Goal: Navigation & Orientation: Find specific page/section

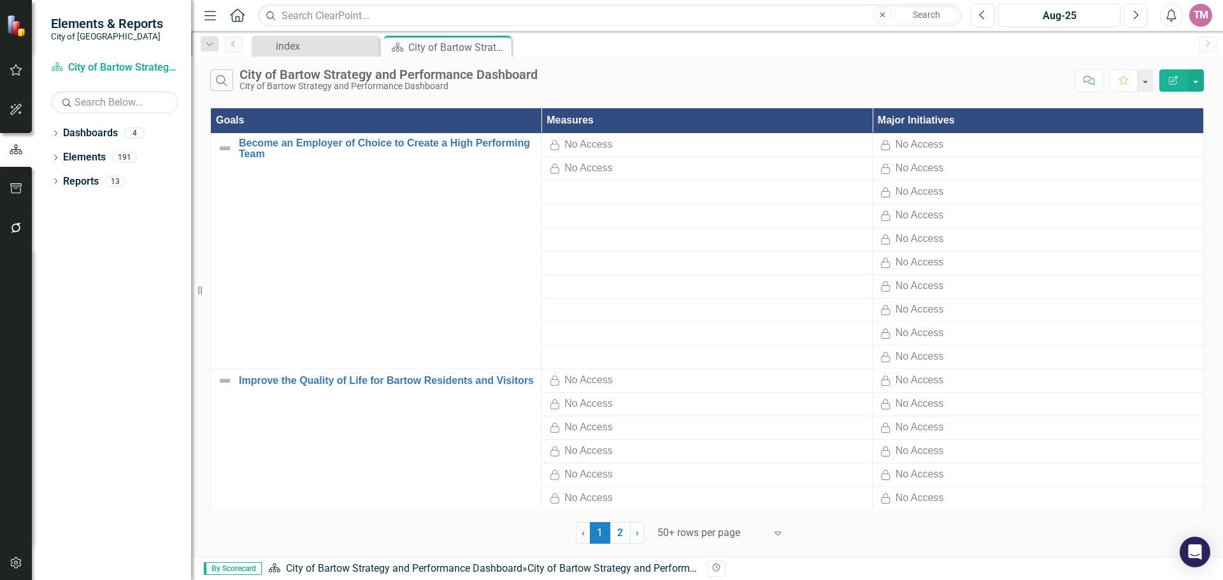
click at [212, 14] on icon "Menu" at bounding box center [210, 14] width 17 height 13
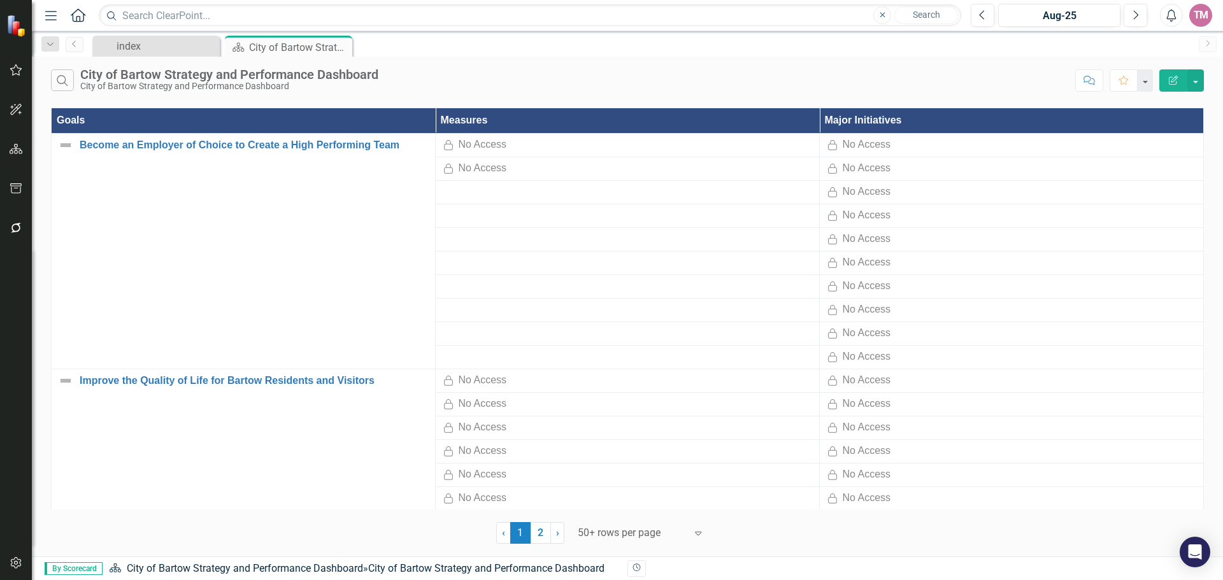
click at [80, 12] on icon "Home" at bounding box center [77, 14] width 17 height 13
click at [139, 46] on div "index" at bounding box center [159, 46] width 84 height 16
click at [276, 51] on div "City of Bartow Strategy and Performance Dashboard" at bounding box center [283, 47] width 68 height 16
click at [54, 17] on icon "Menu" at bounding box center [51, 14] width 17 height 13
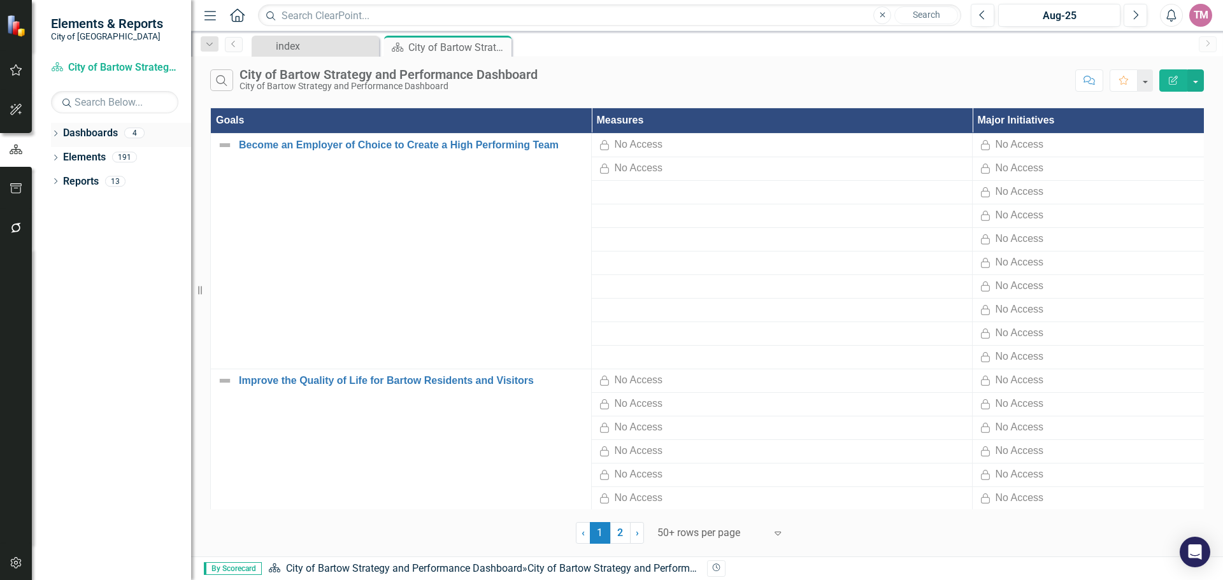
click at [80, 131] on link "Dashboards" at bounding box center [90, 133] width 55 height 15
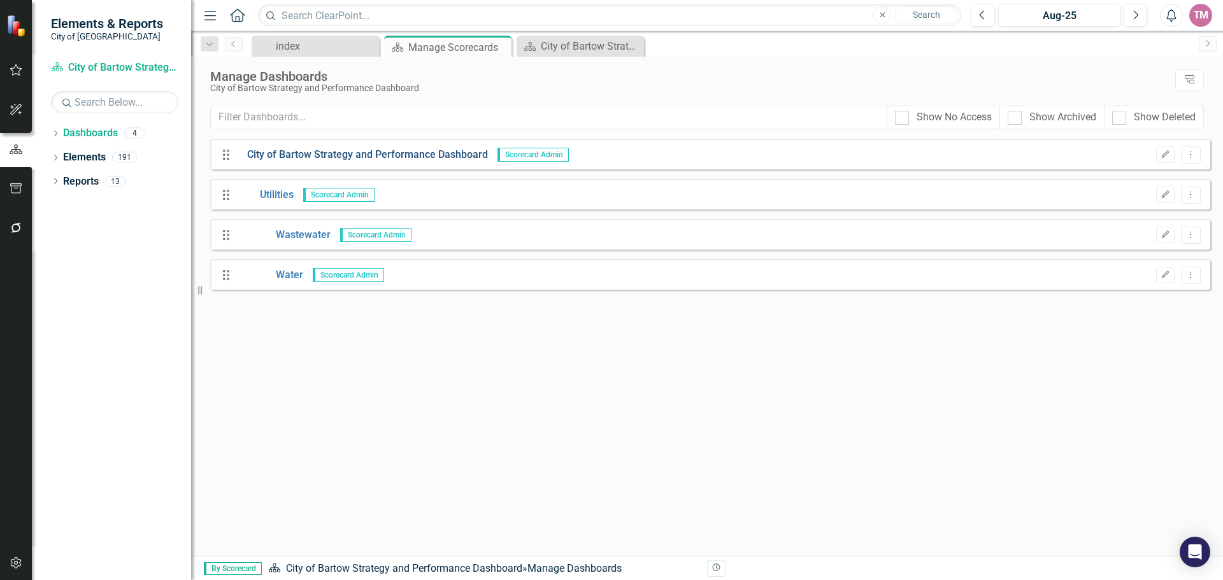
click at [432, 156] on link "City of Bartow Strategy and Performance Dashboard" at bounding box center [363, 155] width 250 height 15
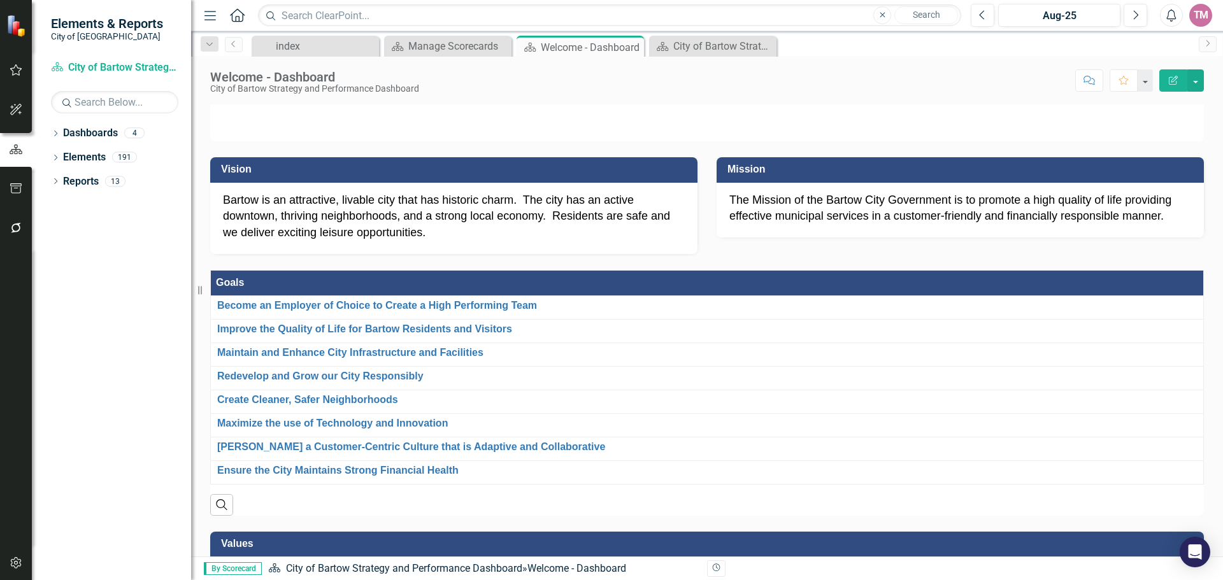
click at [233, 20] on icon "Home" at bounding box center [237, 14] width 17 height 13
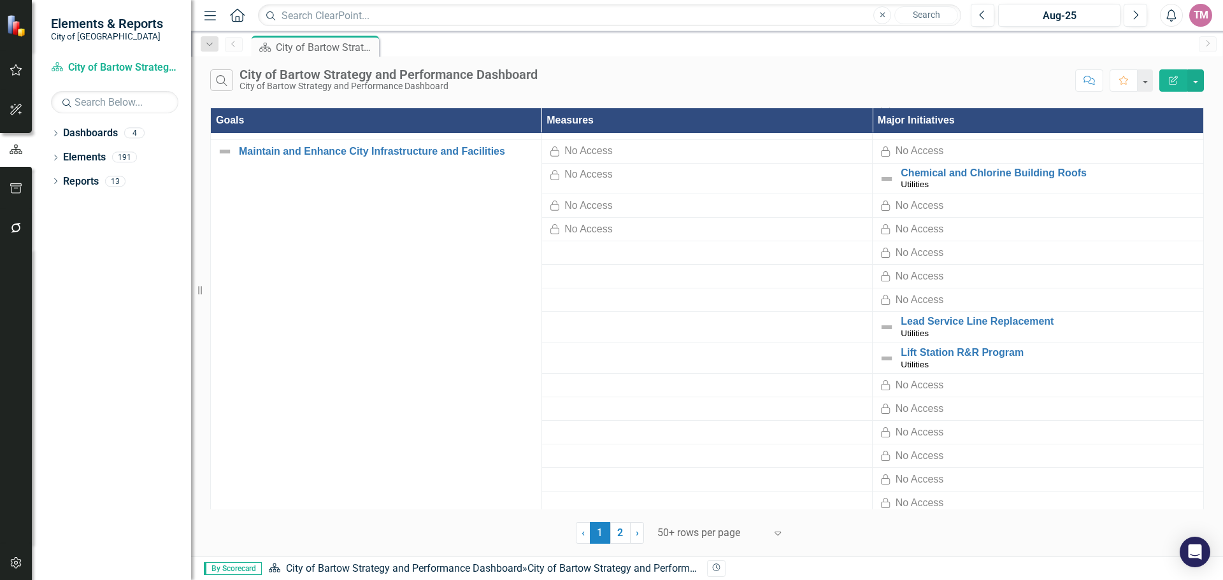
scroll to position [955, 0]
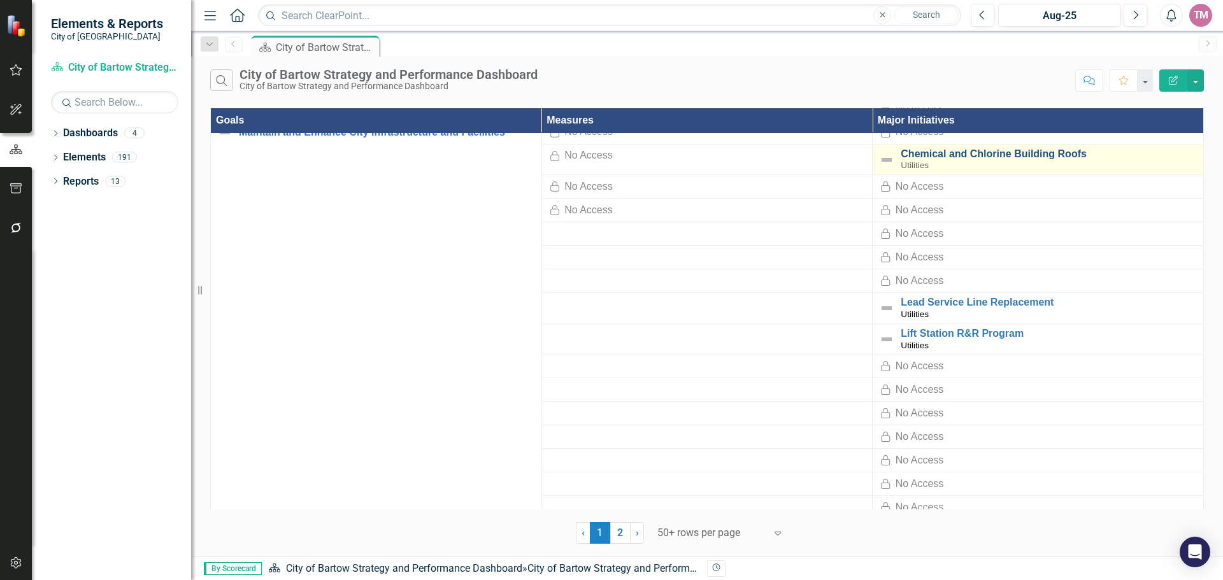
click at [952, 156] on link "Chemical and Chlorine Building Roofs" at bounding box center [1049, 153] width 296 height 11
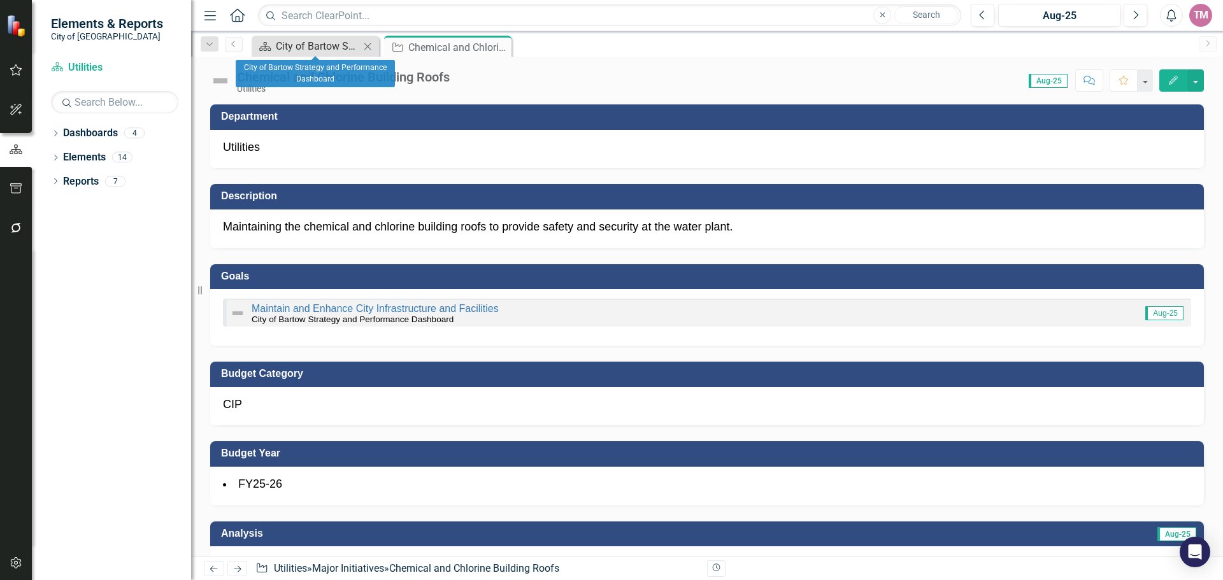
click at [341, 40] on div "City of Bartow Strategy and Performance Dashboard" at bounding box center [318, 46] width 84 height 16
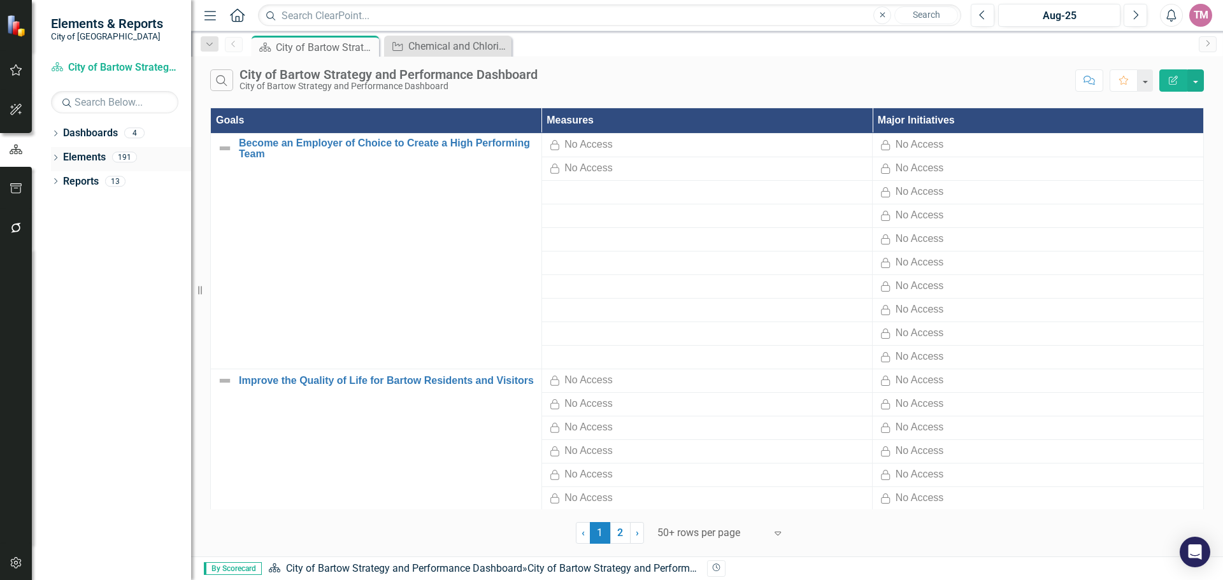
click at [82, 153] on link "Elements" at bounding box center [84, 157] width 43 height 15
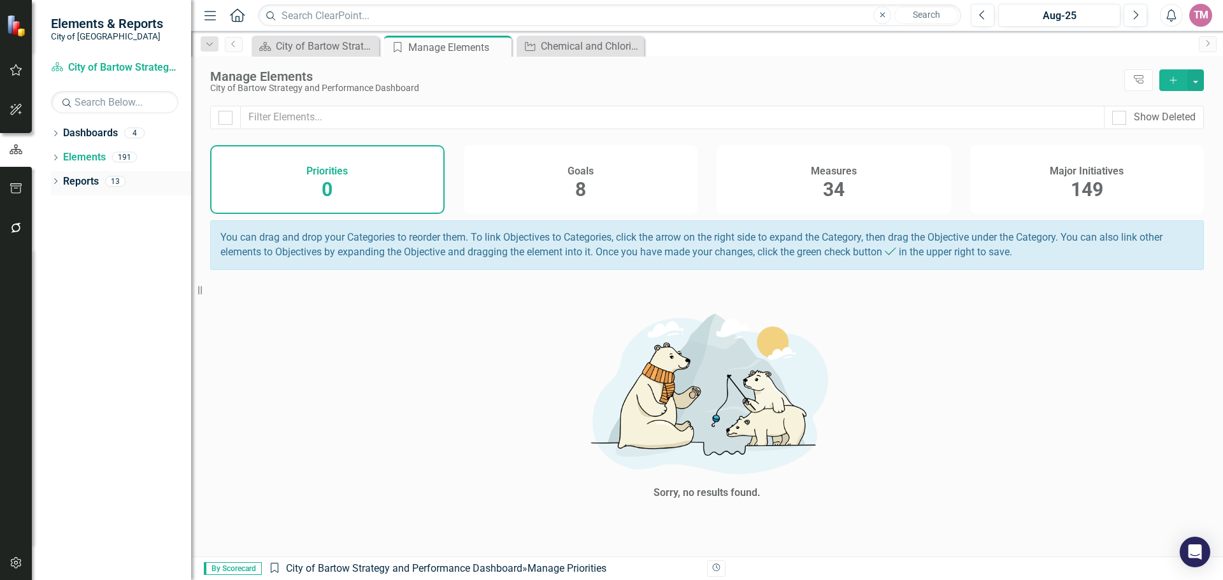
click at [82, 181] on link "Reports" at bounding box center [81, 182] width 36 height 15
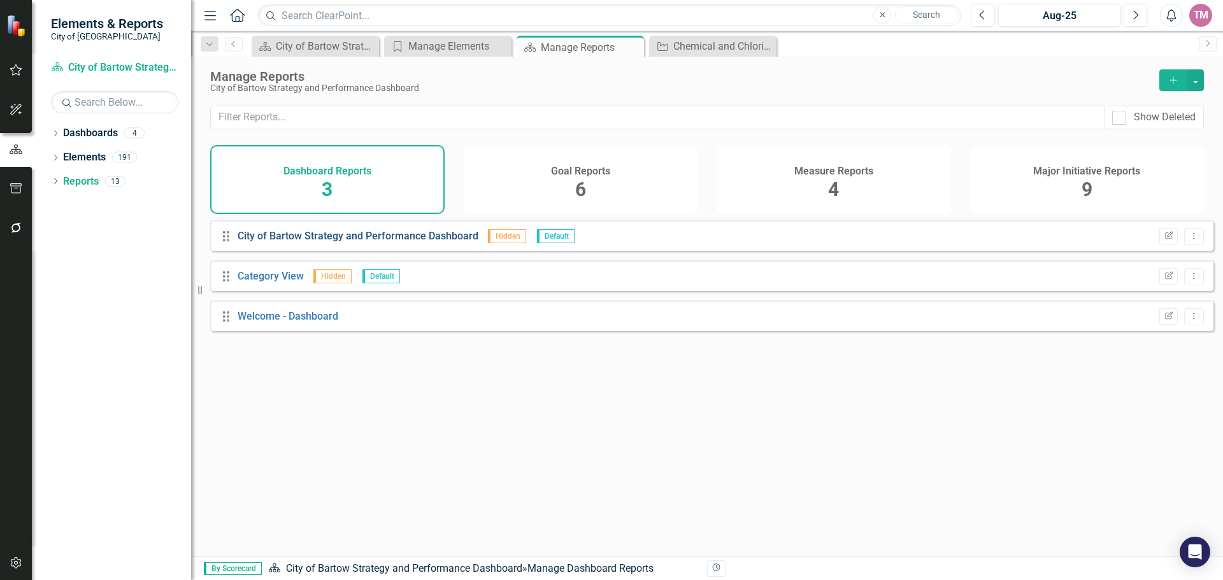
click at [392, 242] on link "City of Bartow Strategy and Performance Dashboard" at bounding box center [358, 236] width 241 height 12
